Goal: Information Seeking & Learning: Learn about a topic

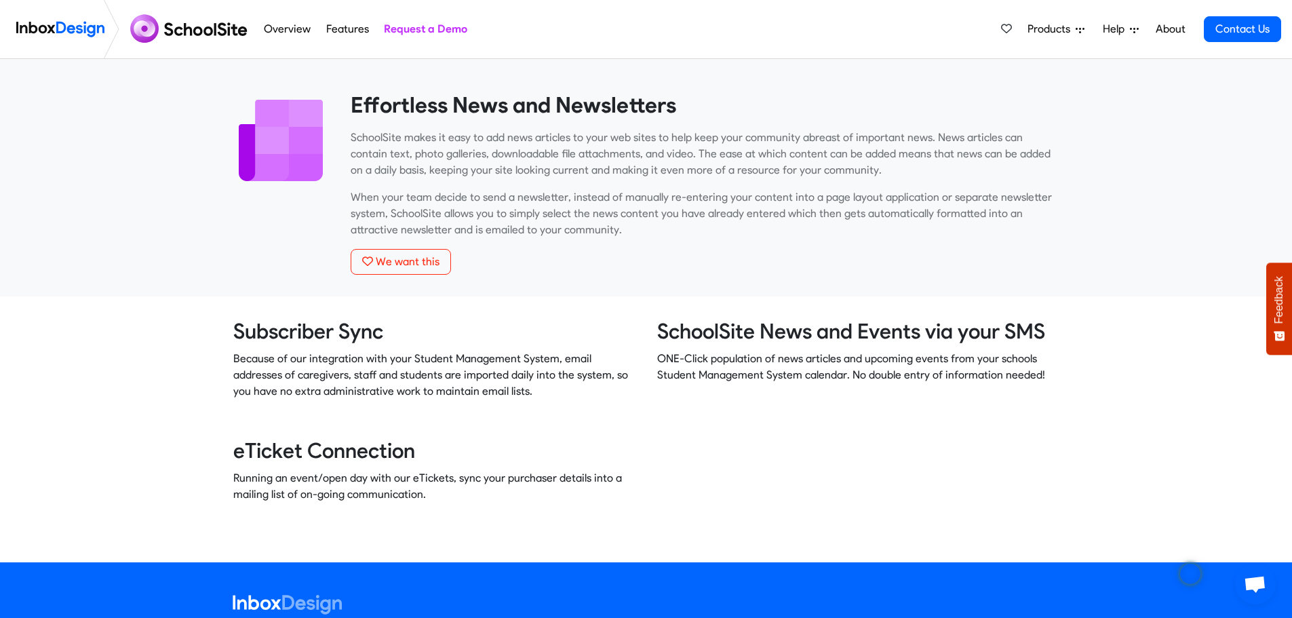
click at [197, 34] on img at bounding box center [191, 29] width 132 height 33
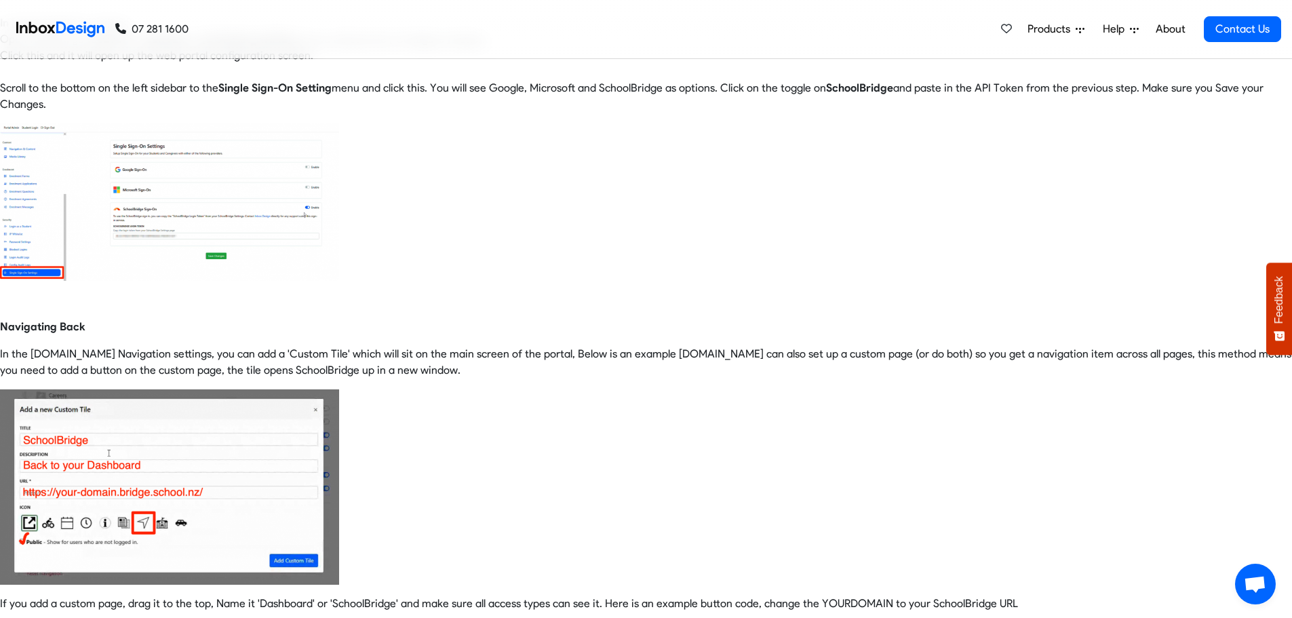
scroll to position [204, 0]
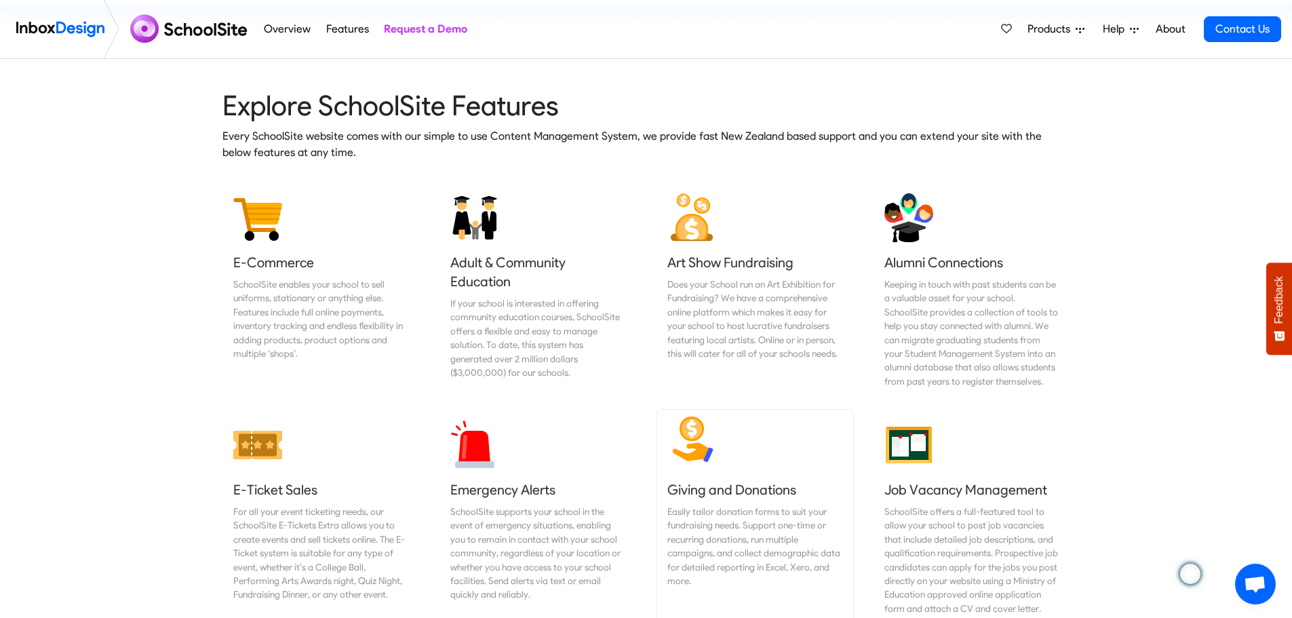
scroll to position [1628, 0]
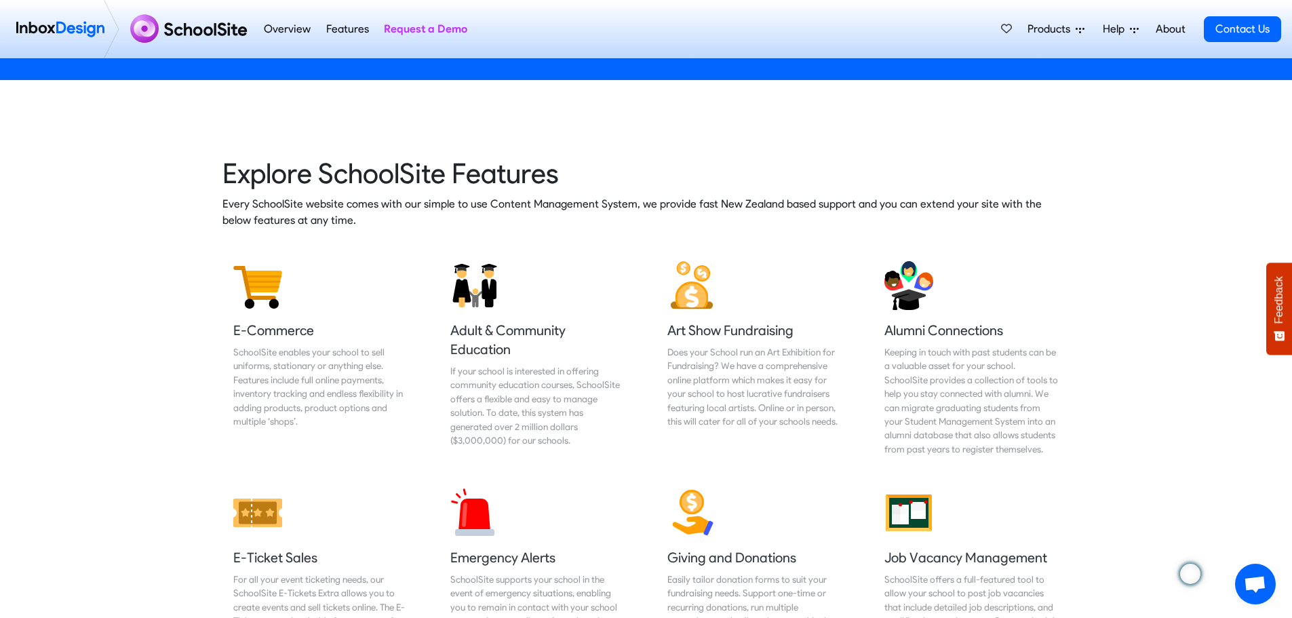
click at [1047, 26] on span "Products" at bounding box center [1052, 29] width 48 height 16
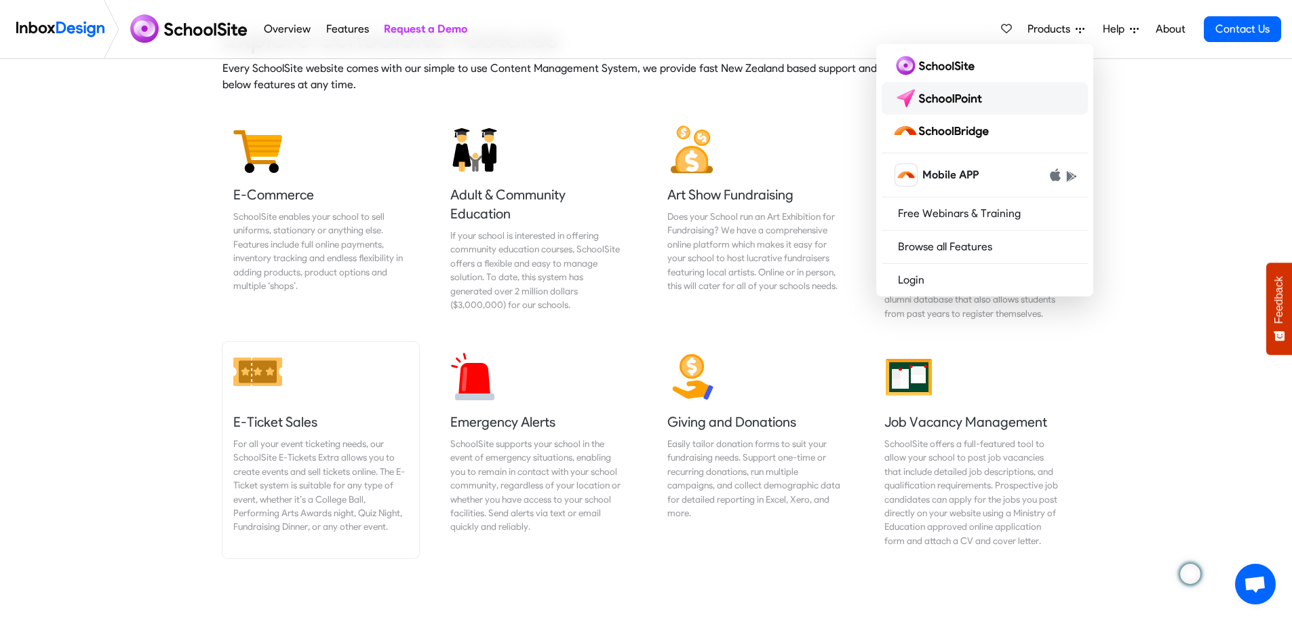
scroll to position [2035, 0]
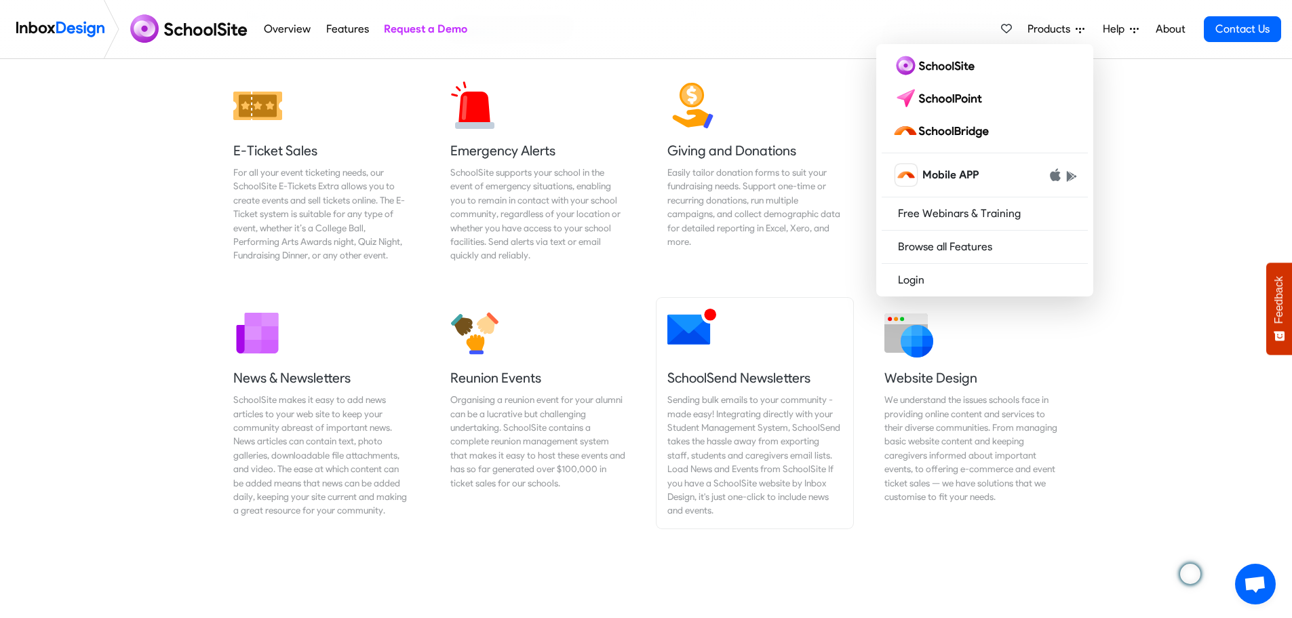
click at [724, 437] on div "Sending bulk emails to your community - made easy! Integrating directly with yo…" at bounding box center [755, 455] width 175 height 125
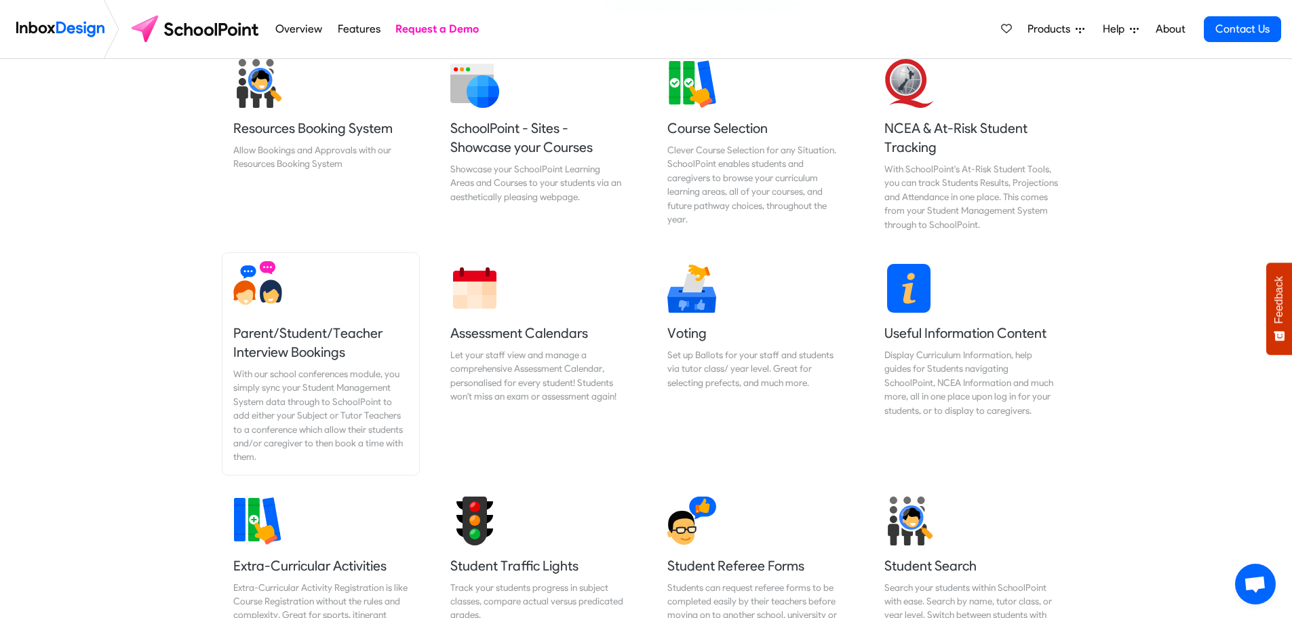
scroll to position [407, 0]
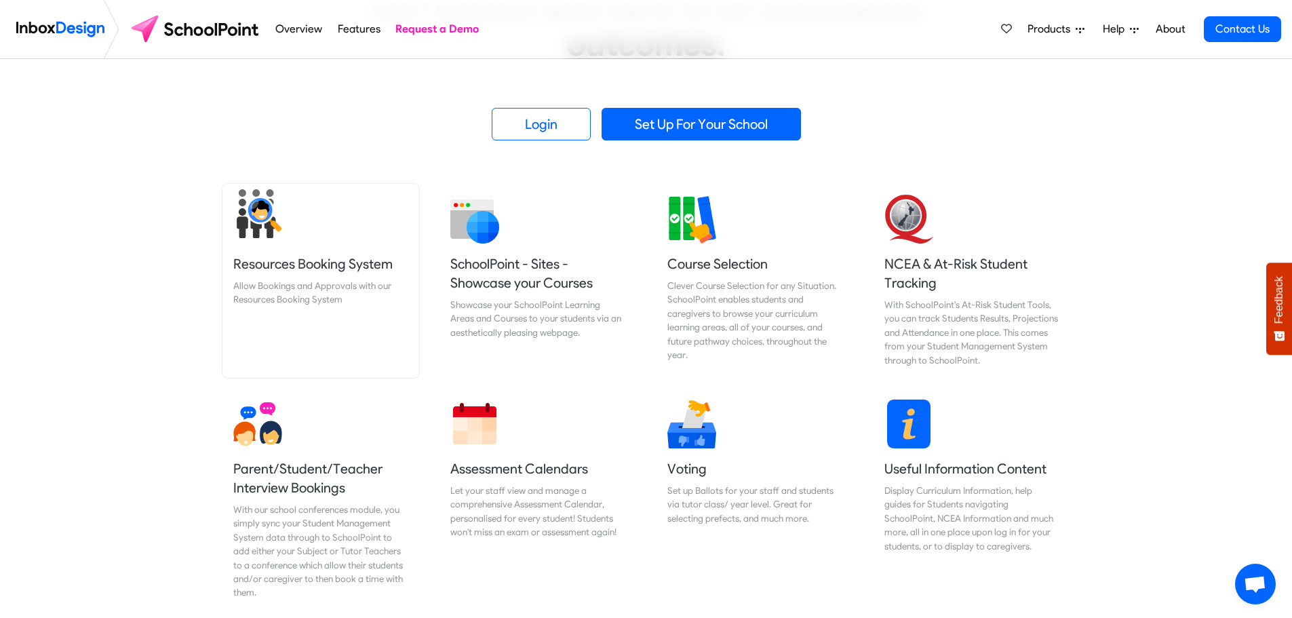
click at [290, 283] on div "Allow Bookings and Approvals with our Resources Booking System" at bounding box center [320, 293] width 175 height 28
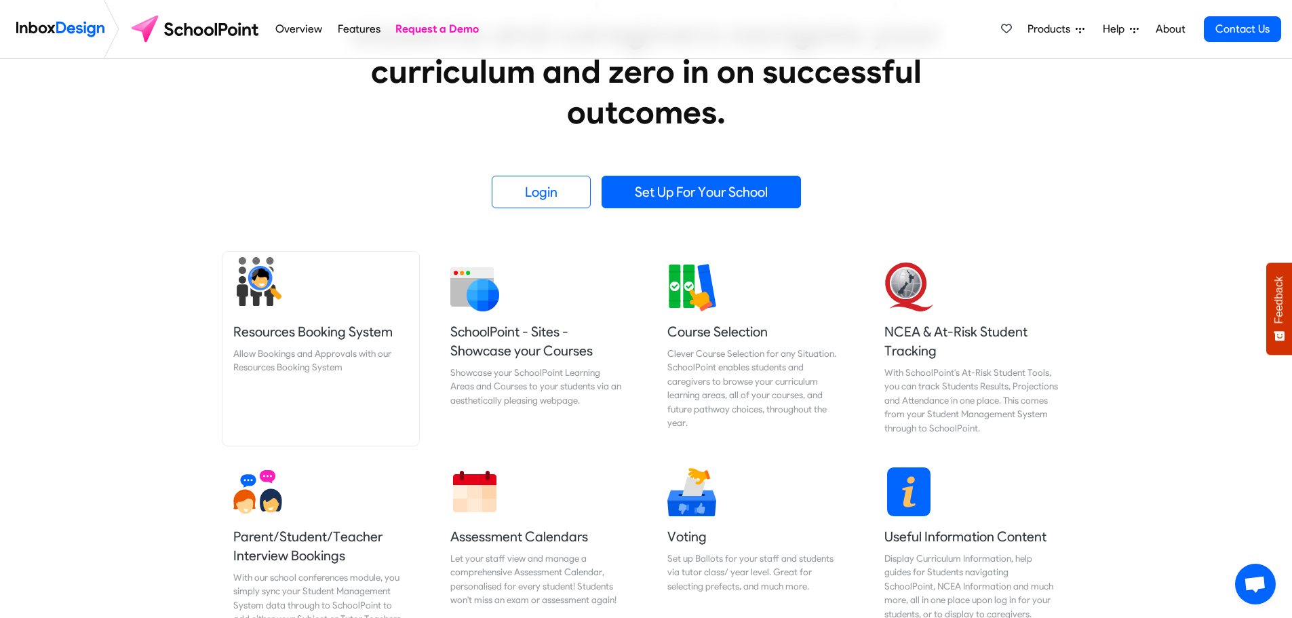
click at [282, 330] on h5 "Resources Booking System" at bounding box center [320, 331] width 175 height 19
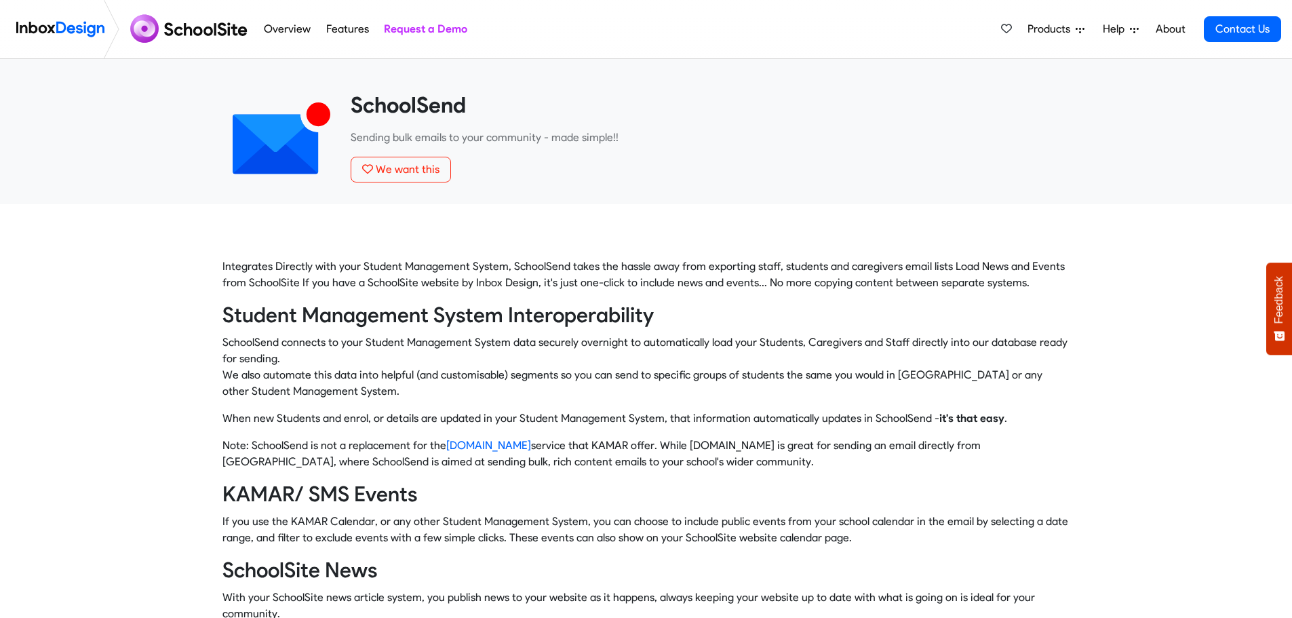
scroll to position [625, 0]
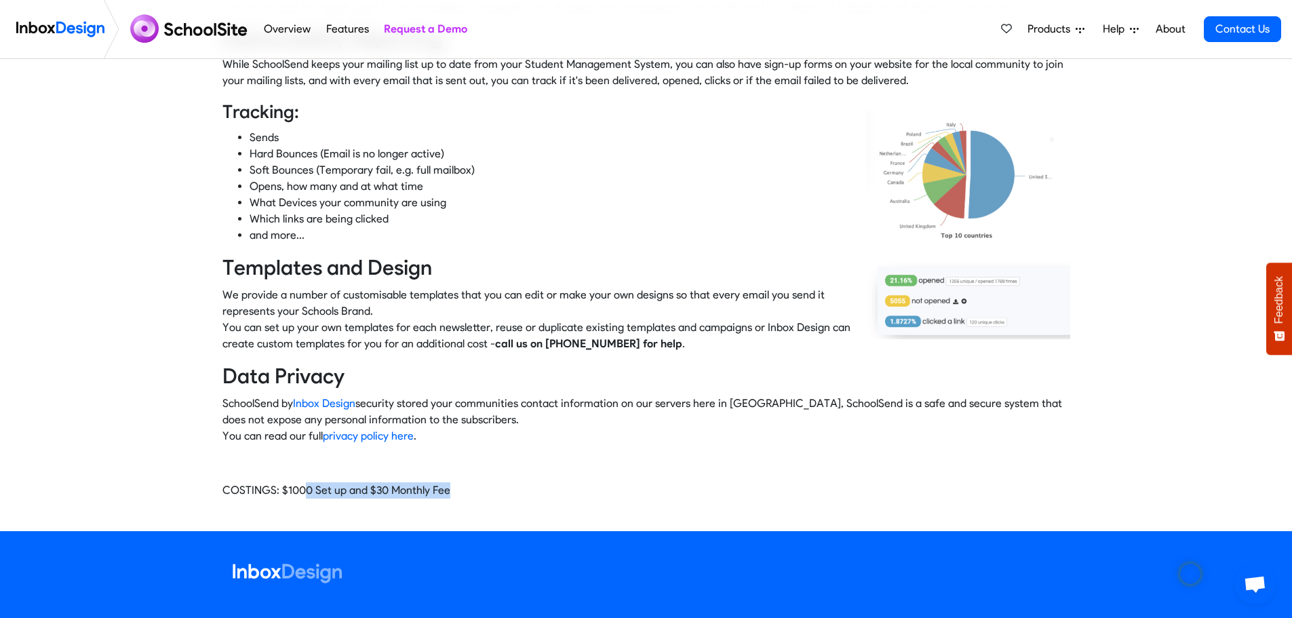
drag, startPoint x: 432, startPoint y: 490, endPoint x: 302, endPoint y: 505, distance: 131.0
click at [302, 505] on div "Integrates Directly with your Student Management System, SchoolSend takes the h…" at bounding box center [646, 71] width 868 height 876
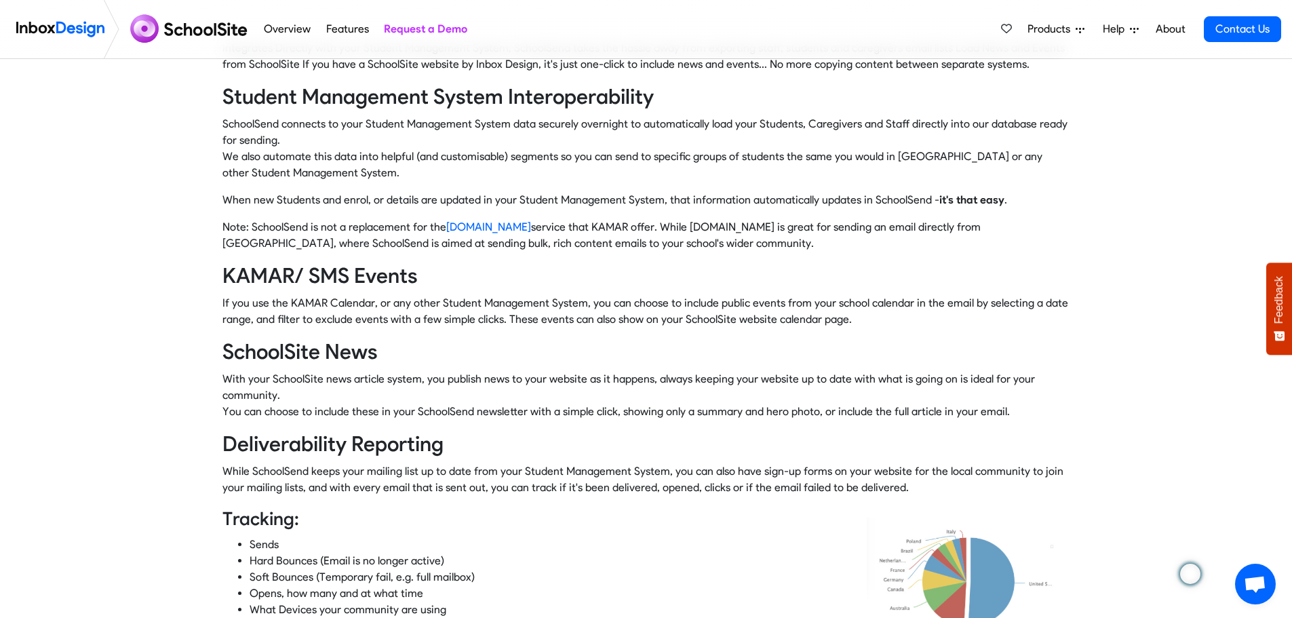
scroll to position [354, 0]
